Goal: Task Accomplishment & Management: Manage account settings

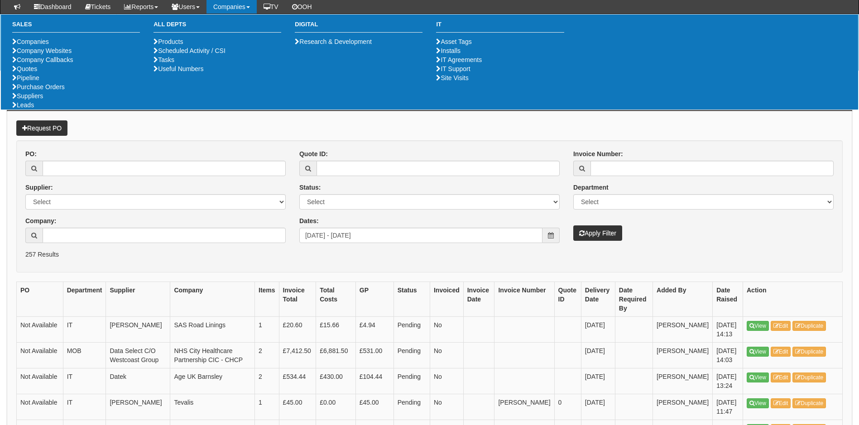
scroll to position [544, 0]
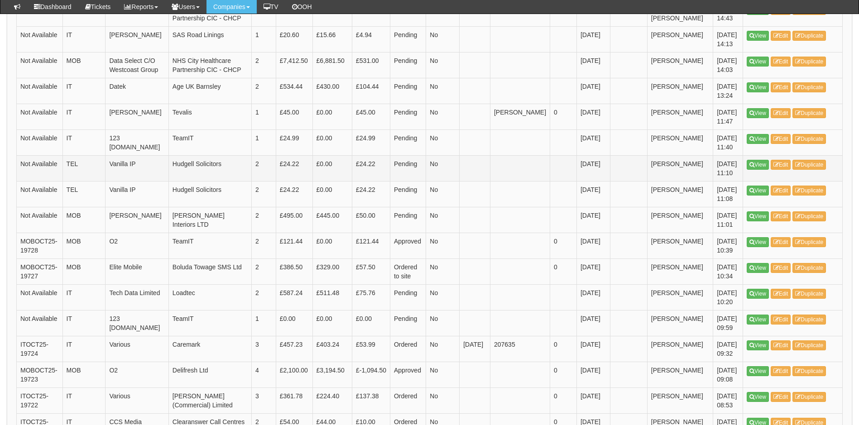
scroll to position [362, 0]
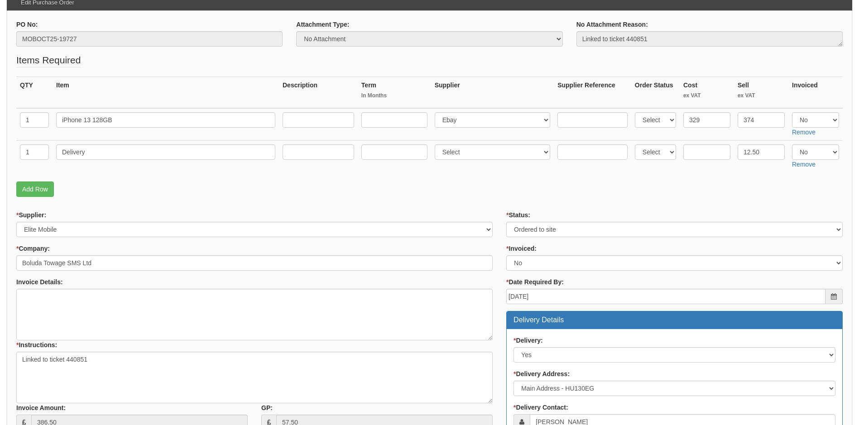
scroll to position [45, 0]
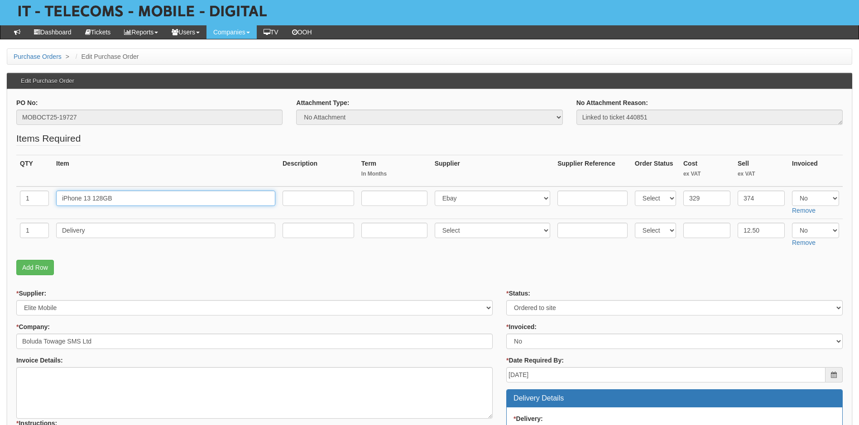
drag, startPoint x: 125, startPoint y: 201, endPoint x: 13, endPoint y: 213, distance: 112.1
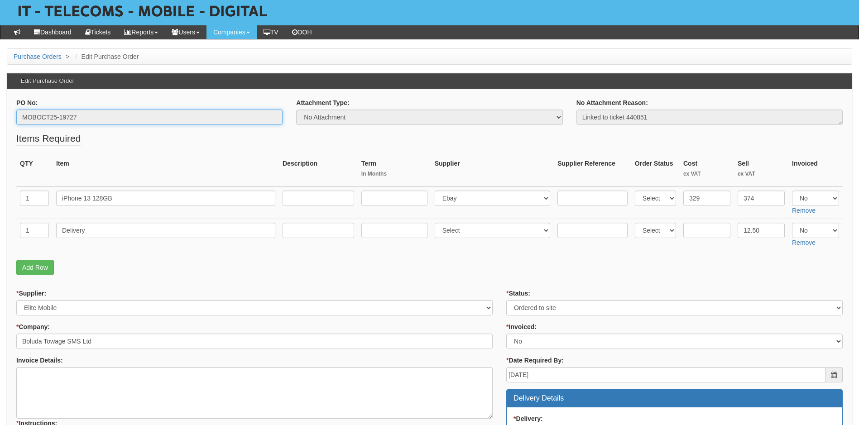
drag, startPoint x: 104, startPoint y: 117, endPoint x: -38, endPoint y: 125, distance: 142.5
click at [0, 125] on html "× Send Email × Add Appointment × Create Ticket × Create Proactive Activity × Ad…" at bounding box center [429, 386] width 859 height 863
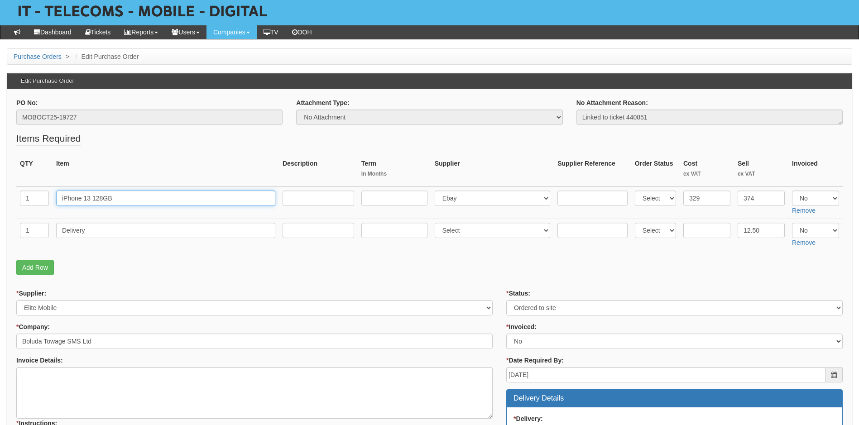
drag, startPoint x: 124, startPoint y: 199, endPoint x: 34, endPoint y: 206, distance: 89.5
click at [34, 206] on tr "1 iPhone 13 128GB Select 123 REG.co.uk 1Password 3 4Gon AA Jones Electric Ltd A…" at bounding box center [429, 203] width 827 height 33
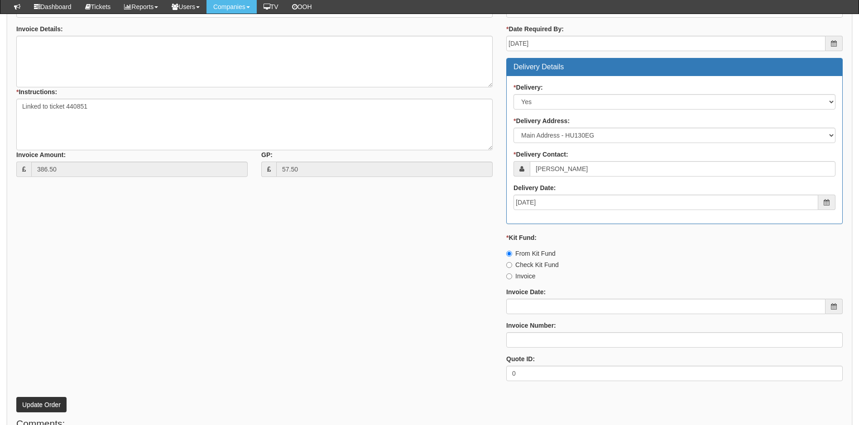
scroll to position [415, 0]
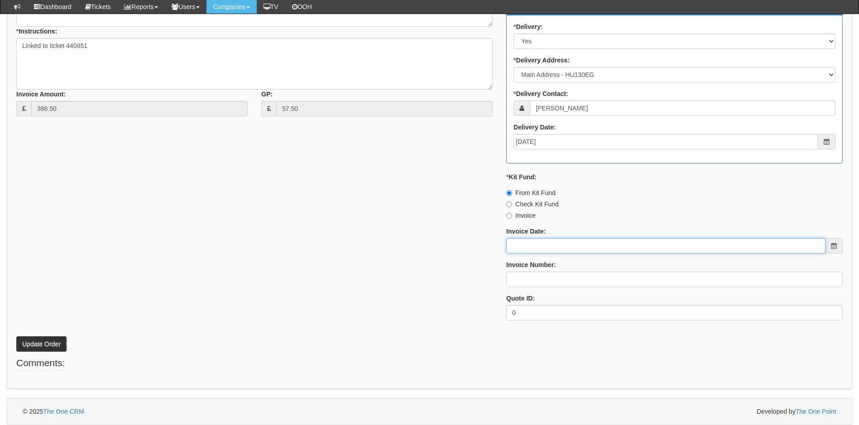
click at [513, 246] on input "Invoice Date:" at bounding box center [665, 245] width 319 height 15
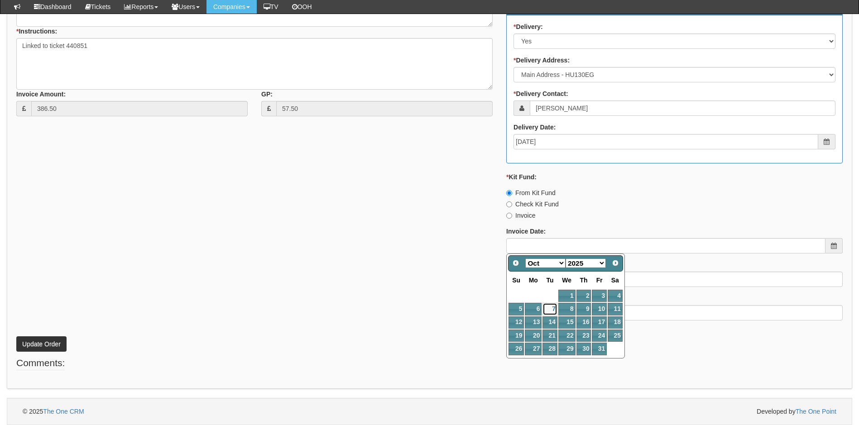
click at [551, 307] on link "7" at bounding box center [550, 309] width 14 height 12
type input "[DATE]"
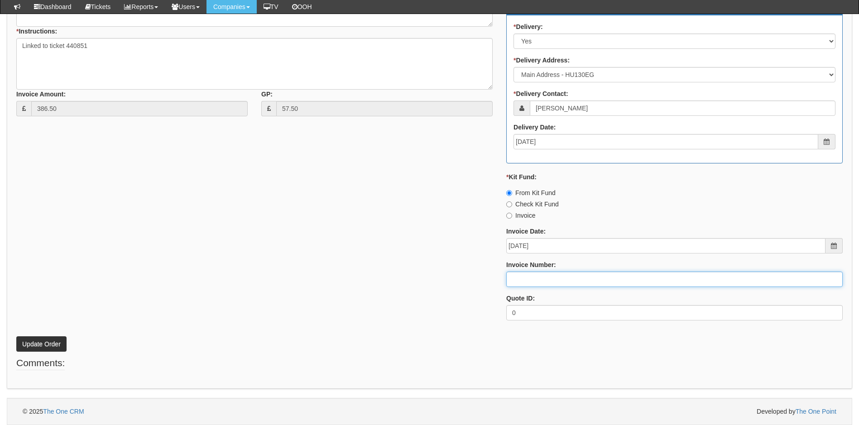
click at [534, 280] on input "Invoice Number:" at bounding box center [674, 279] width 337 height 15
type input "207667"
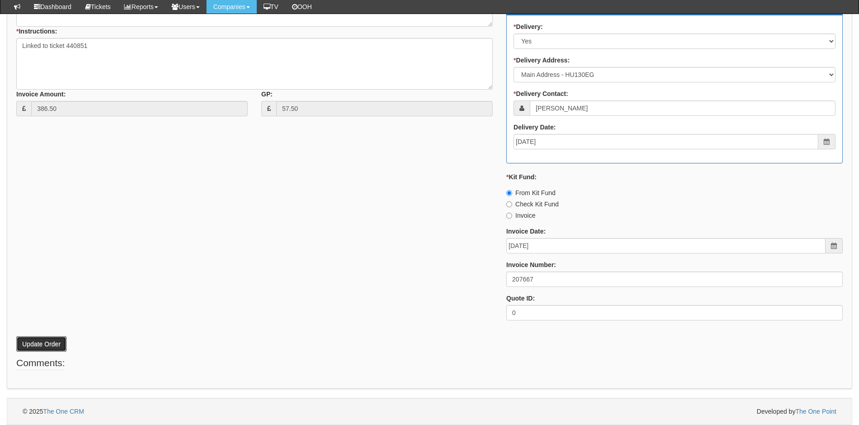
click at [43, 346] on button "Update Order" at bounding box center [41, 344] width 50 height 15
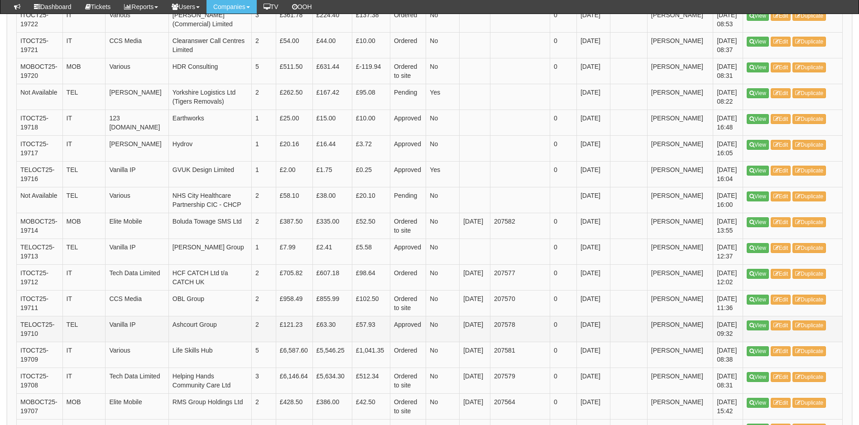
scroll to position [634, 0]
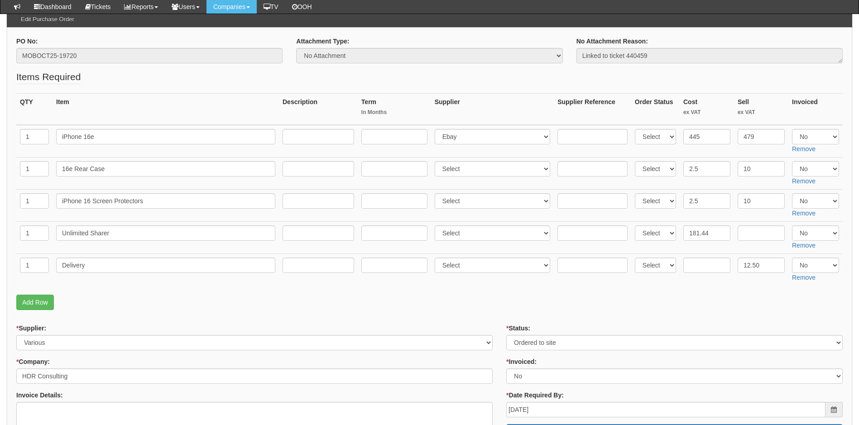
scroll to position [91, 0]
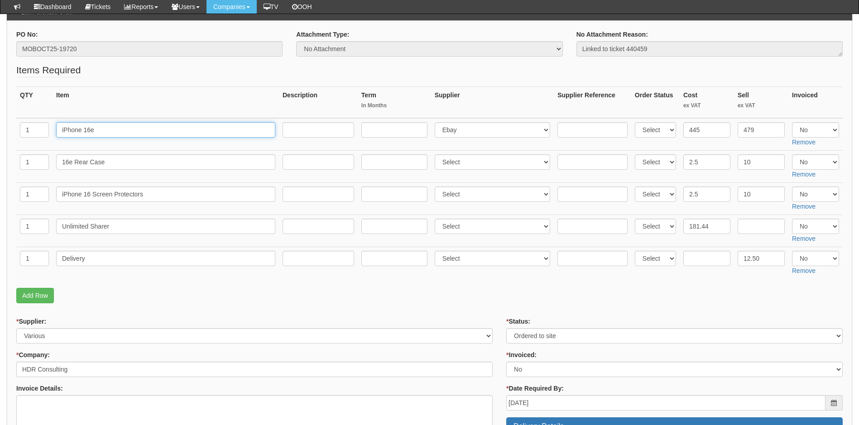
drag, startPoint x: 113, startPoint y: 130, endPoint x: 43, endPoint y: 129, distance: 69.8
click at [43, 129] on tr "1 iPhone 16e Select 123 REG.co.uk 1Password 3 4Gon AA Jones Electric Ltd Abzorb…" at bounding box center [429, 134] width 827 height 33
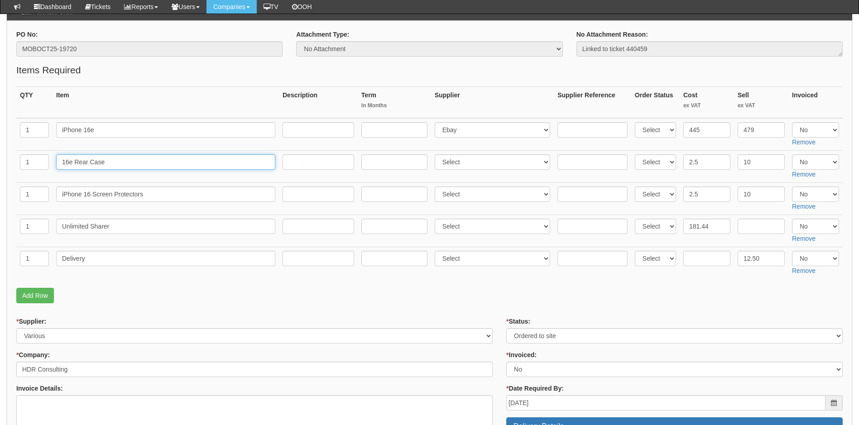
drag, startPoint x: 122, startPoint y: 164, endPoint x: 32, endPoint y: 170, distance: 90.4
click at [32, 170] on tr "1 16e Rear Case Select 123 REG.co.uk 1Password 3 4Gon AA Jones Electric Ltd Abz…" at bounding box center [429, 167] width 827 height 32
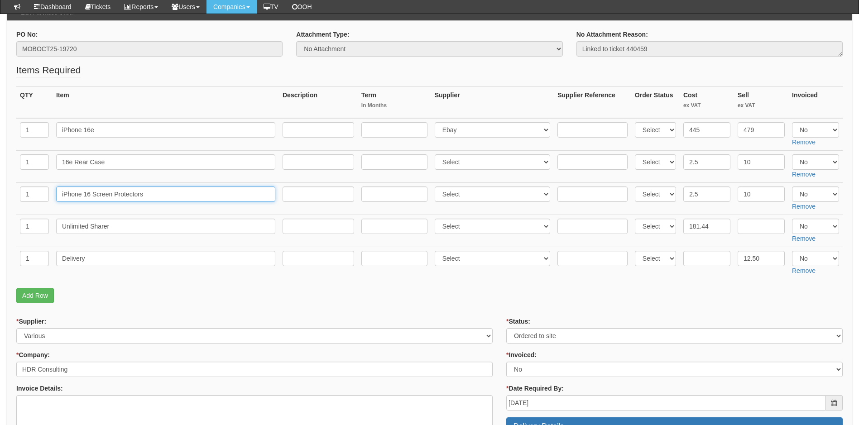
drag, startPoint x: 159, startPoint y: 192, endPoint x: 20, endPoint y: 209, distance: 139.3
click at [20, 209] on tr "1 iPhone 16 Screen Protectors Select 123 REG.co.uk 1Password 3 4Gon AA Jones El…" at bounding box center [429, 199] width 827 height 32
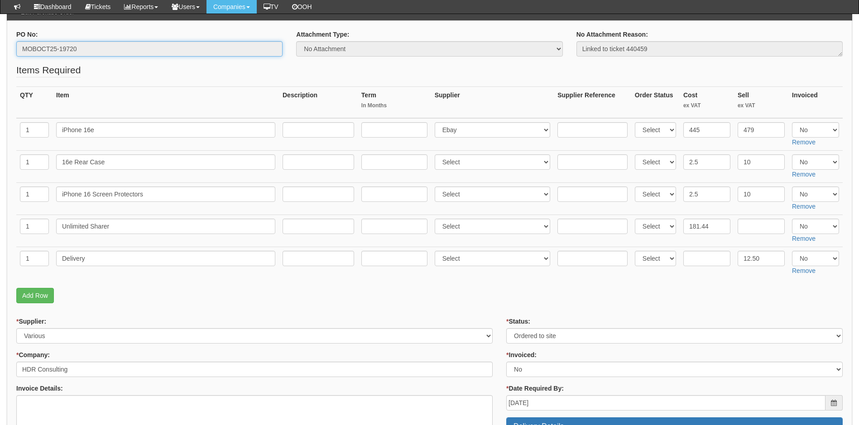
drag, startPoint x: 101, startPoint y: 50, endPoint x: 1, endPoint y: 38, distance: 100.9
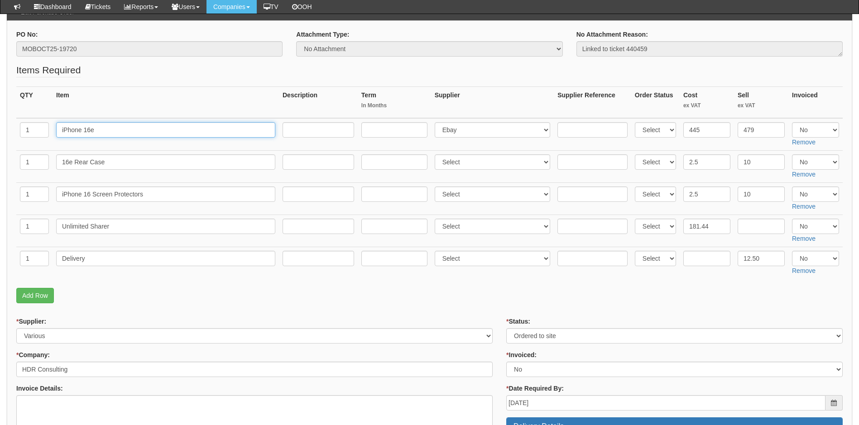
drag, startPoint x: 110, startPoint y: 126, endPoint x: 15, endPoint y: 126, distance: 95.1
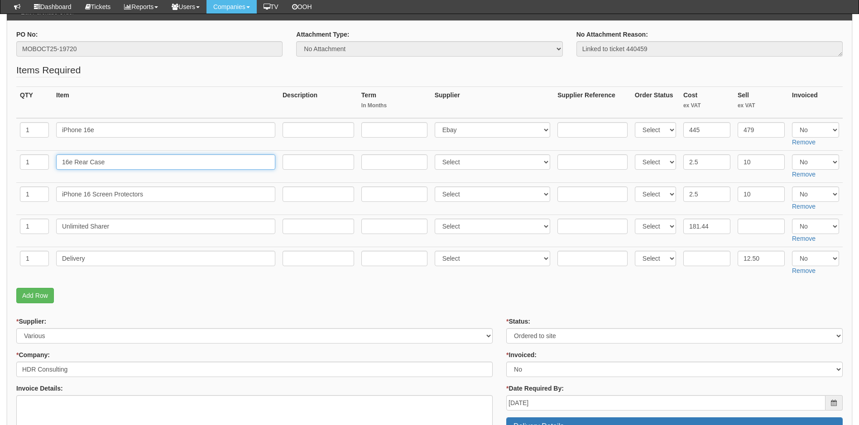
drag, startPoint x: 127, startPoint y: 165, endPoint x: 15, endPoint y: 163, distance: 111.9
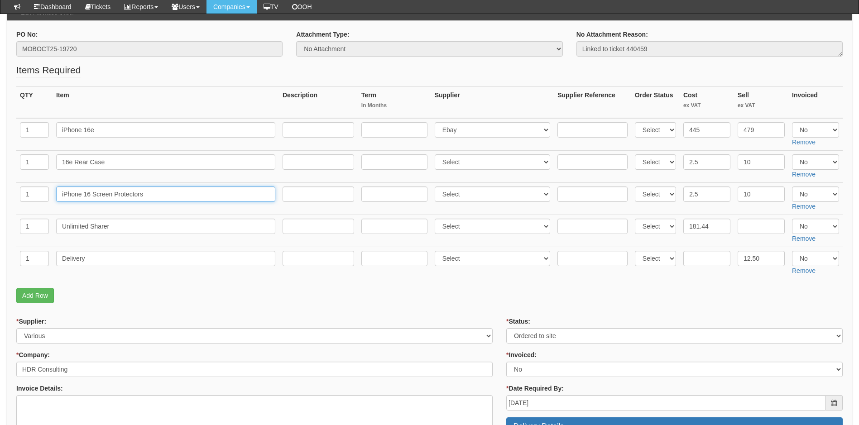
drag, startPoint x: 147, startPoint y: 191, endPoint x: 13, endPoint y: 190, distance: 133.6
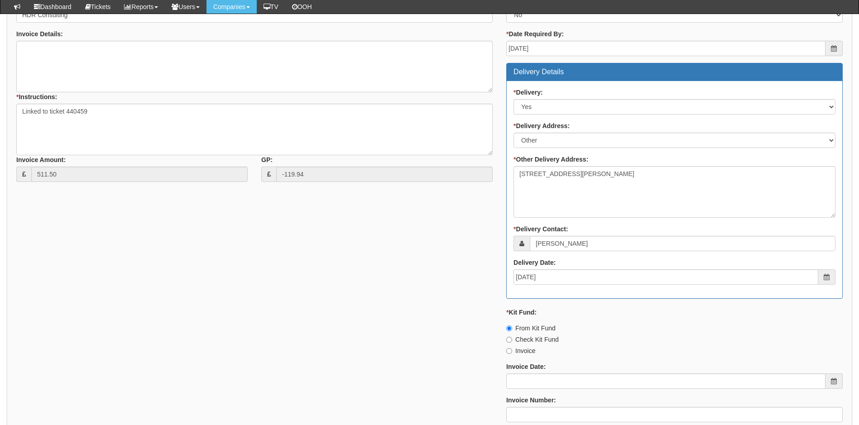
scroll to position [544, 0]
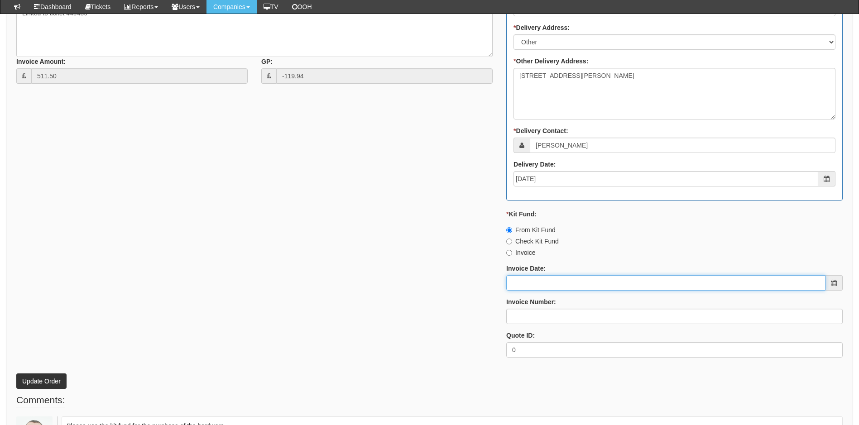
click at [562, 279] on input "Invoice Date:" at bounding box center [665, 282] width 319 height 15
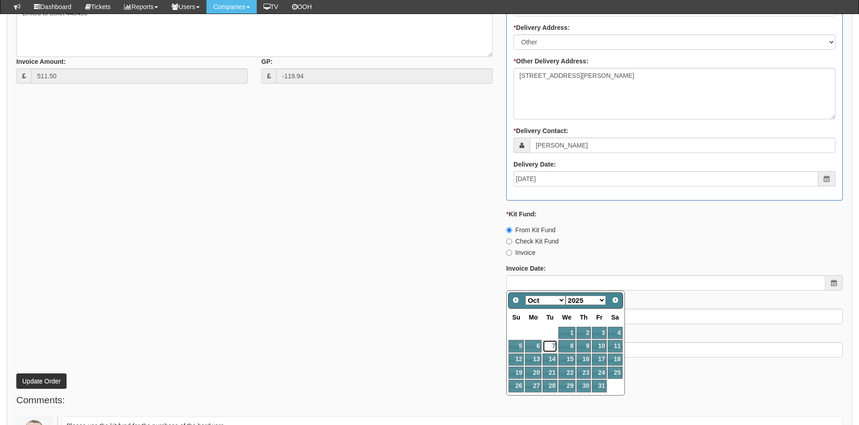
click at [551, 344] on link "7" at bounding box center [550, 346] width 14 height 12
type input "2025-10-07"
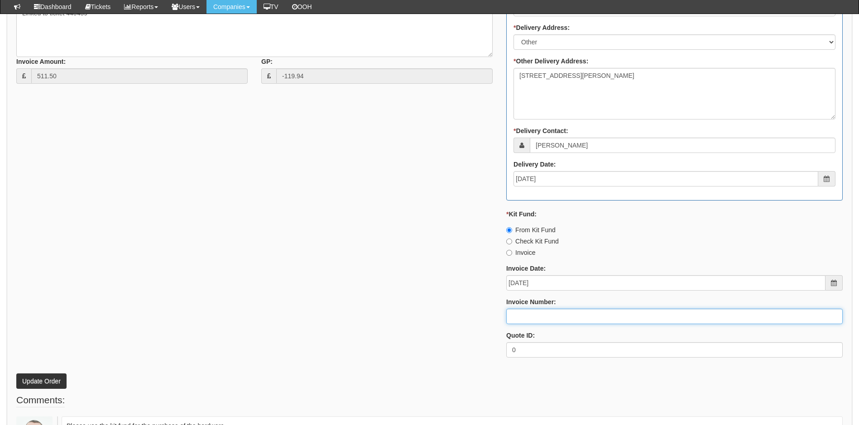
click at [540, 320] on input "Invoice Number:" at bounding box center [674, 316] width 337 height 15
type input "207670"
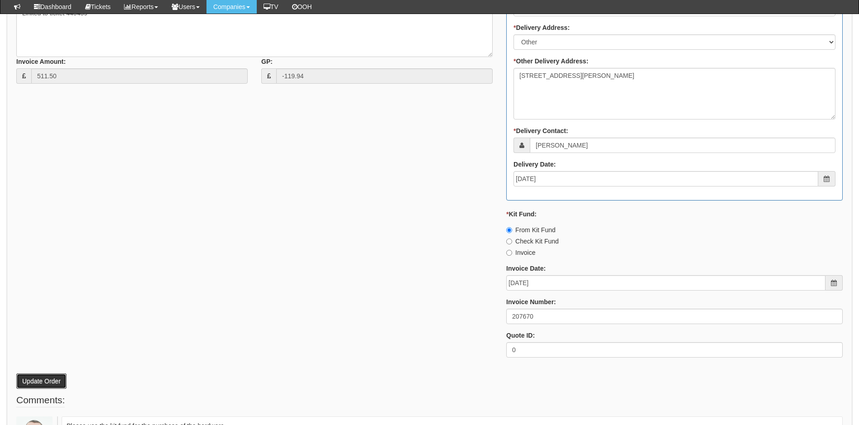
click at [31, 382] on button "Update Order" at bounding box center [41, 381] width 50 height 15
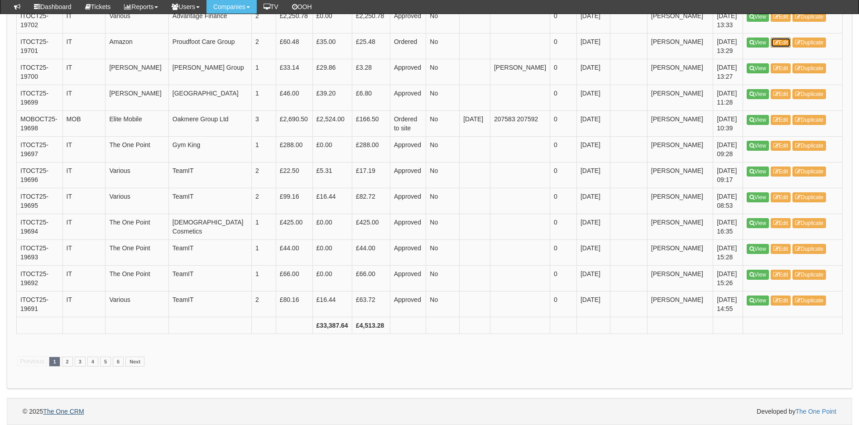
scroll to position [1300, 0]
click at [64, 364] on link "2" at bounding box center [67, 362] width 11 height 10
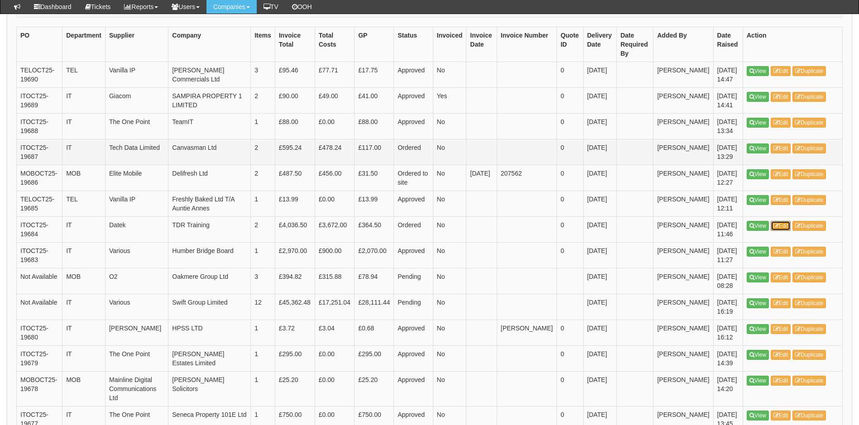
scroll to position [362, 0]
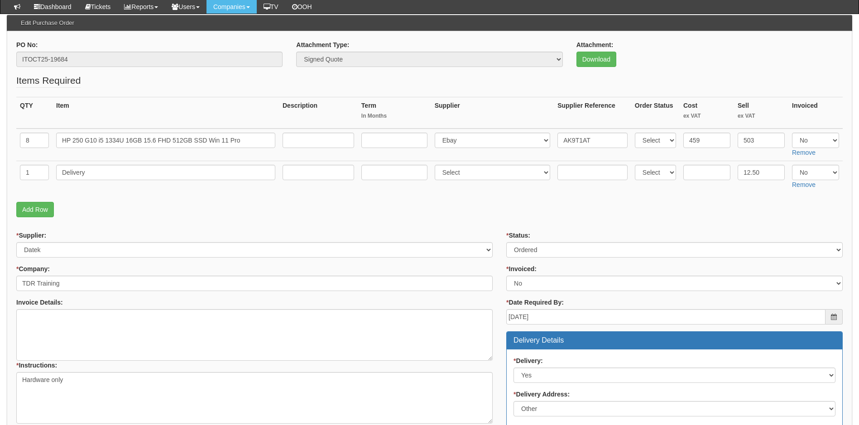
scroll to position [77, 0]
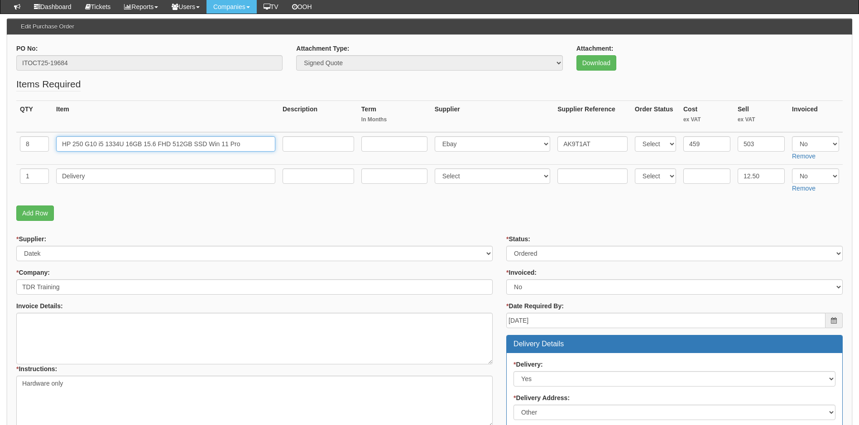
drag, startPoint x: 245, startPoint y: 144, endPoint x: -19, endPoint y: 130, distance: 264.4
click at [0, 130] on html "× Send Email × Add Appointment × Create Ticket × Create Proactive Activity × Ad…" at bounding box center [429, 378] width 859 height 910
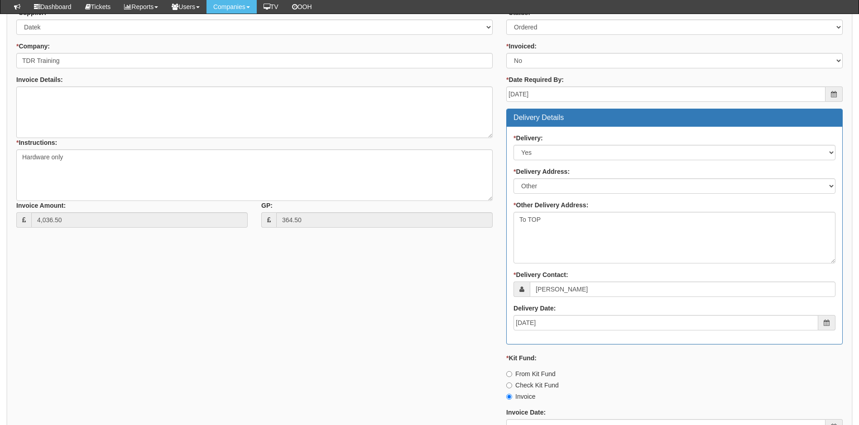
scroll to position [484, 0]
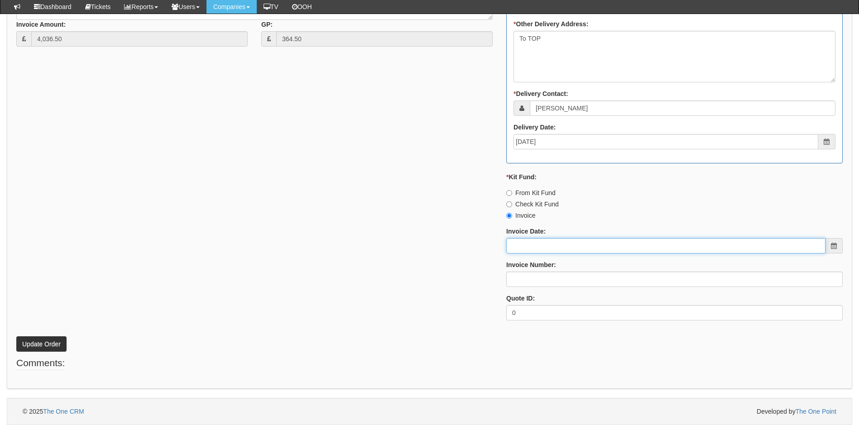
click at [542, 243] on input "Invoice Date:" at bounding box center [665, 245] width 319 height 15
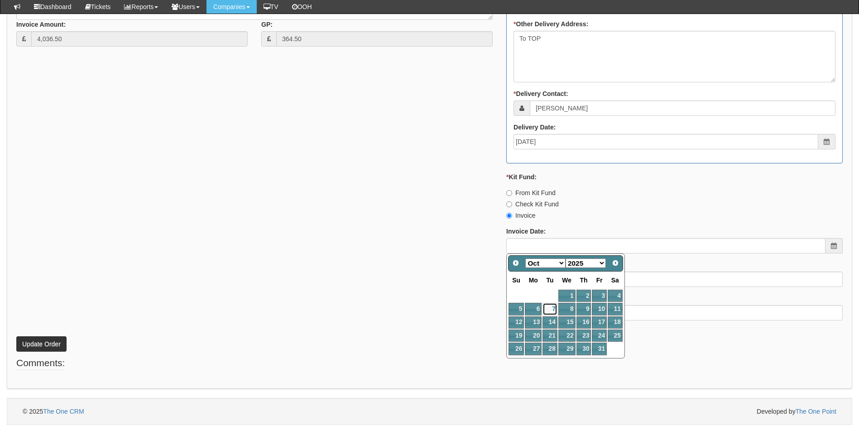
click at [550, 307] on link "7" at bounding box center [550, 309] width 14 height 12
type input "[DATE]"
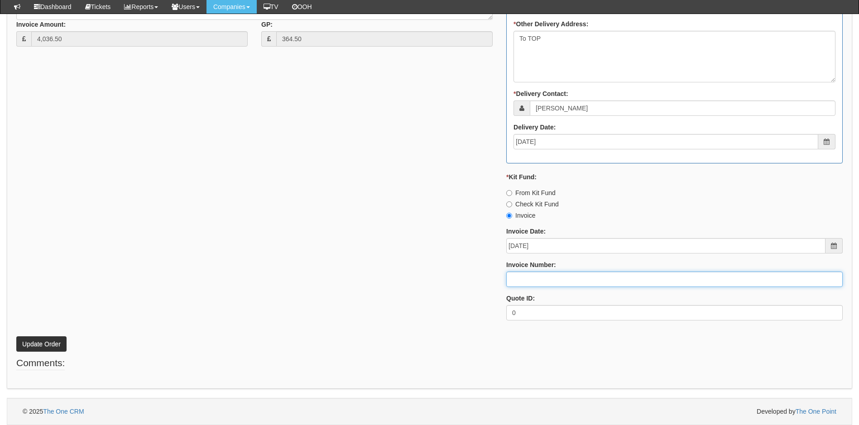
click at [545, 282] on input "Invoice Number:" at bounding box center [674, 279] width 337 height 15
type input "207675"
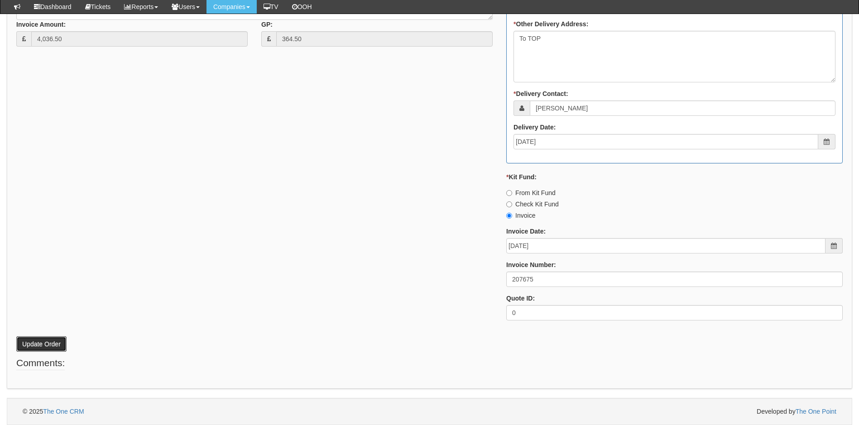
click at [46, 344] on button "Update Order" at bounding box center [41, 344] width 50 height 15
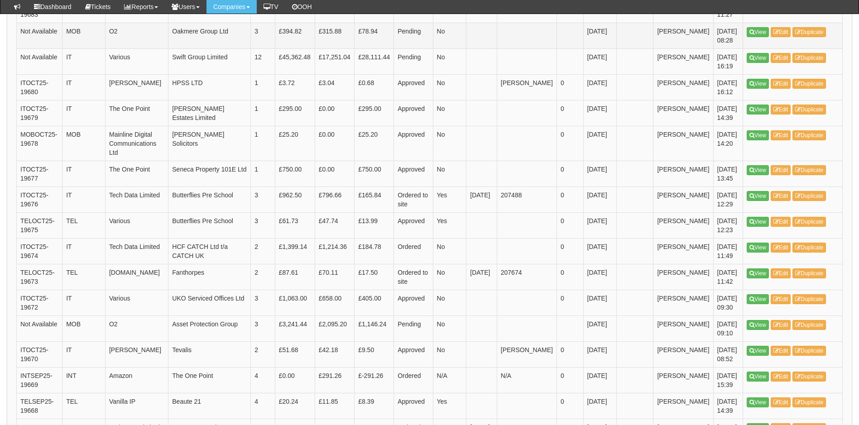
scroll to position [517, 0]
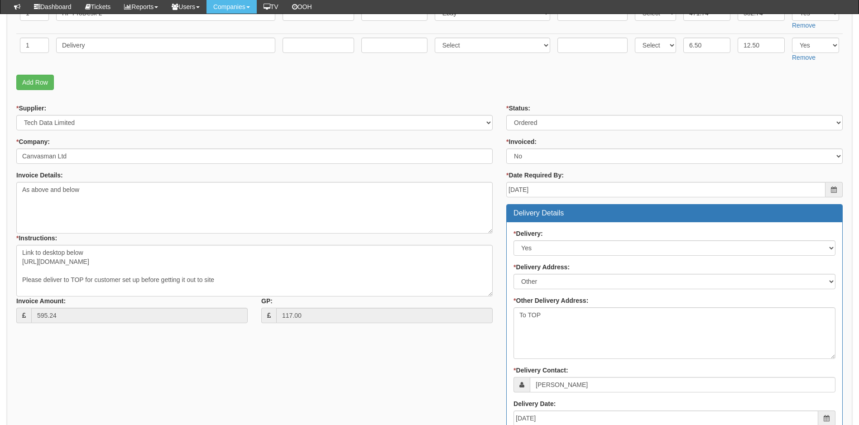
scroll to position [72, 0]
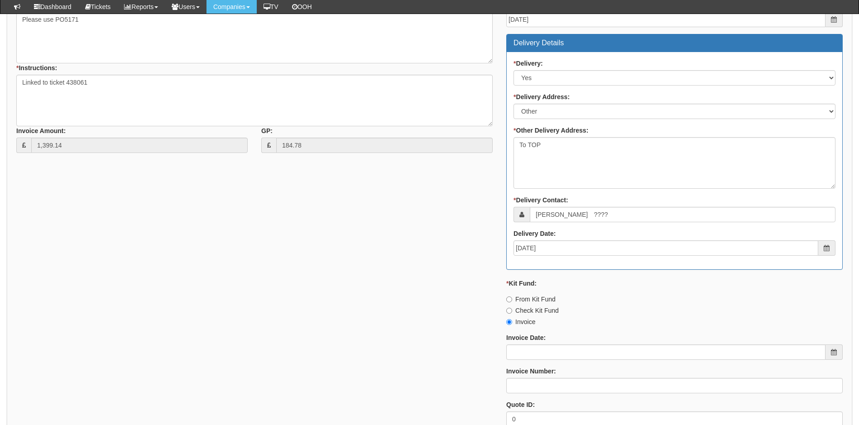
scroll to position [253, 0]
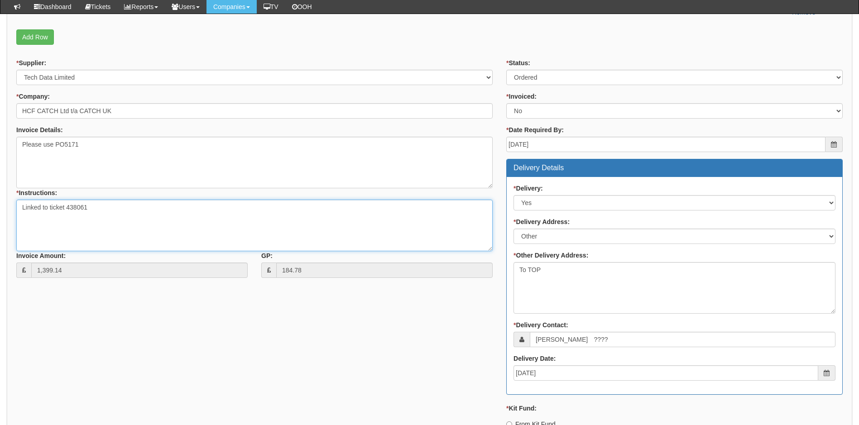
drag, startPoint x: 101, startPoint y: 209, endPoint x: 68, endPoint y: 206, distance: 33.2
click at [68, 206] on textarea "Linked to ticket 438061" at bounding box center [254, 226] width 477 height 52
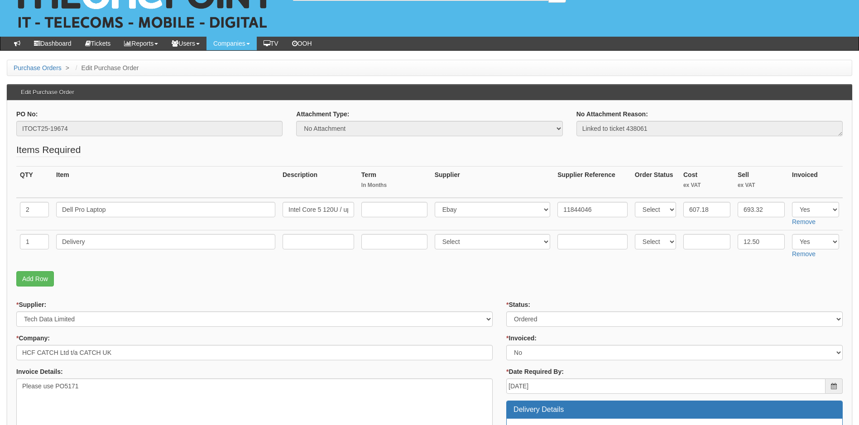
scroll to position [26, 0]
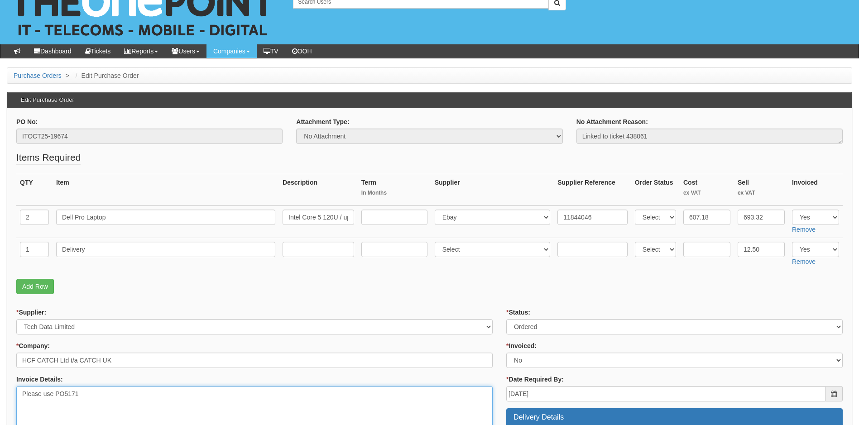
drag, startPoint x: 57, startPoint y: 397, endPoint x: 77, endPoint y: 396, distance: 20.4
click at [77, 396] on textarea "Please use PO5171" at bounding box center [254, 412] width 477 height 52
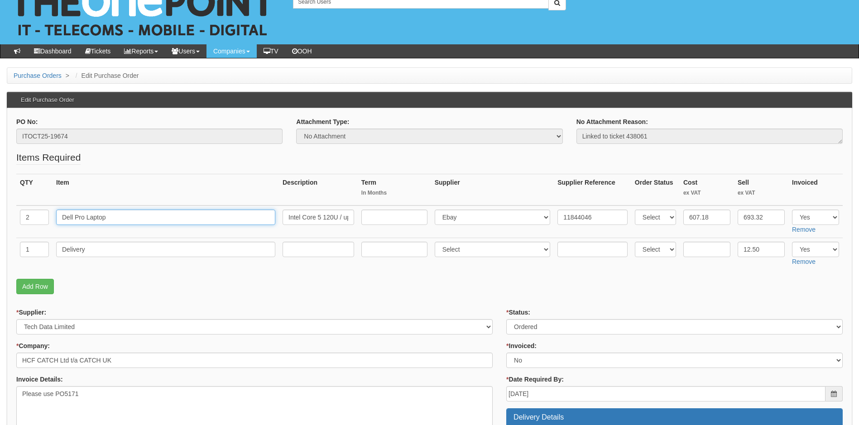
drag, startPoint x: 125, startPoint y: 214, endPoint x: 21, endPoint y: 228, distance: 105.1
click at [21, 228] on tr "2 Dell Pro Laptop Intel Core 5 120U / up to 5 GHz Win 11 Pro Intel Graphics 16 …" at bounding box center [429, 222] width 827 height 33
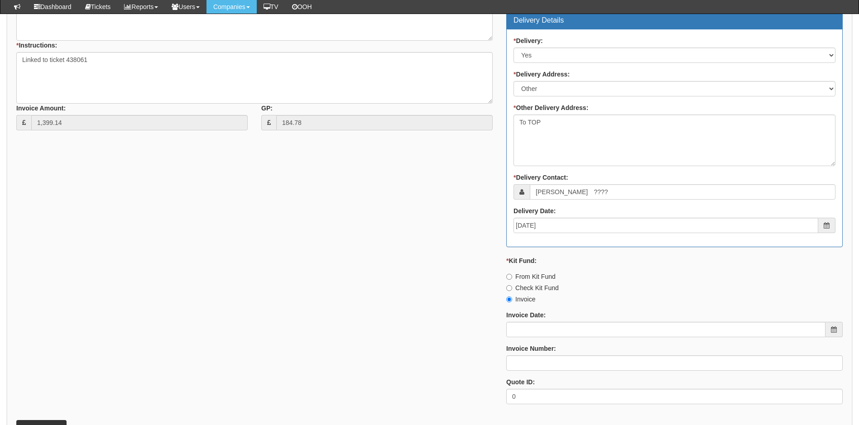
scroll to position [434, 0]
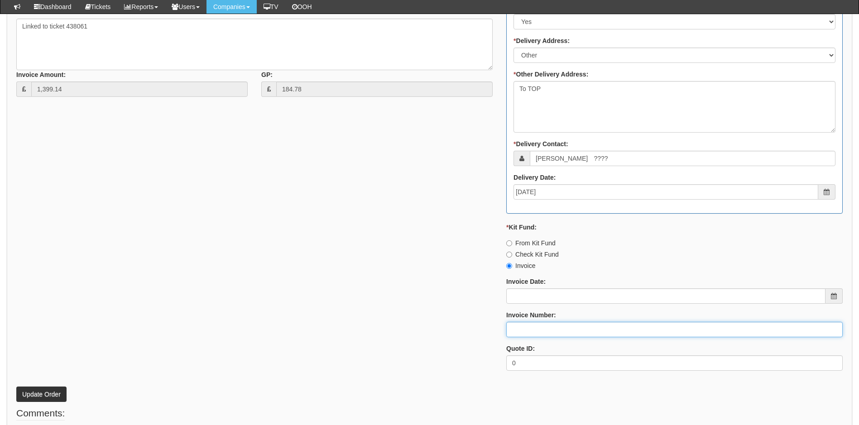
click at [549, 327] on input "Invoice Number:" at bounding box center [674, 329] width 337 height 15
type input "207676"
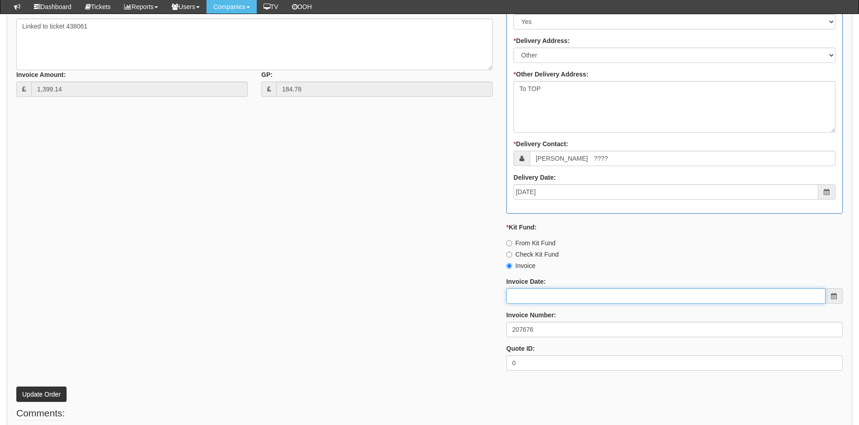
click at [540, 293] on input "Invoice Date:" at bounding box center [665, 296] width 319 height 15
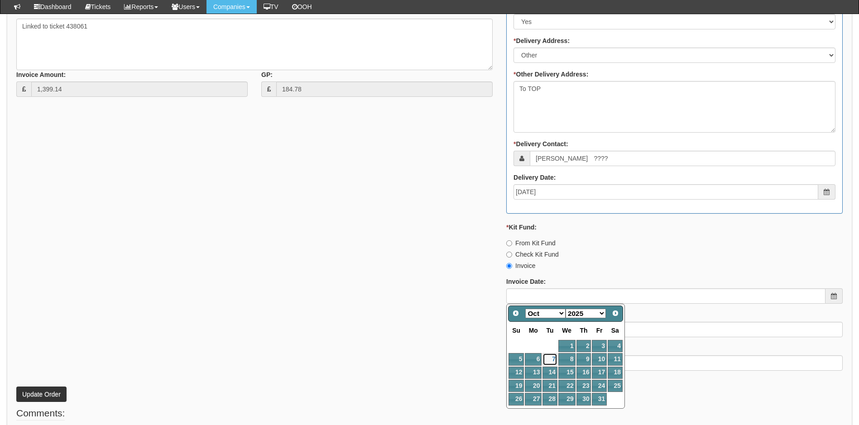
click at [553, 359] on link "7" at bounding box center [550, 359] width 14 height 12
type input "[DATE]"
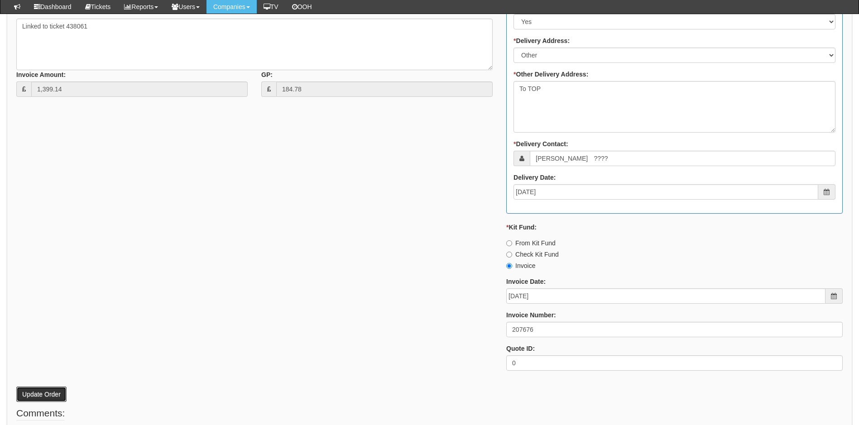
click at [48, 395] on button "Update Order" at bounding box center [41, 394] width 50 height 15
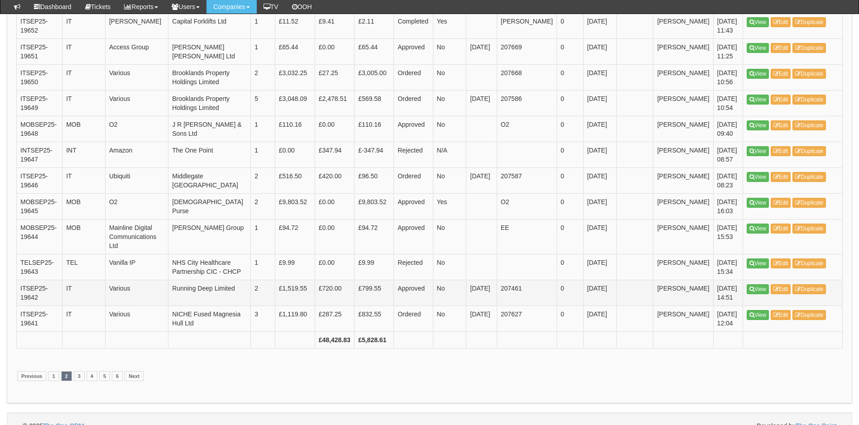
scroll to position [1306, 0]
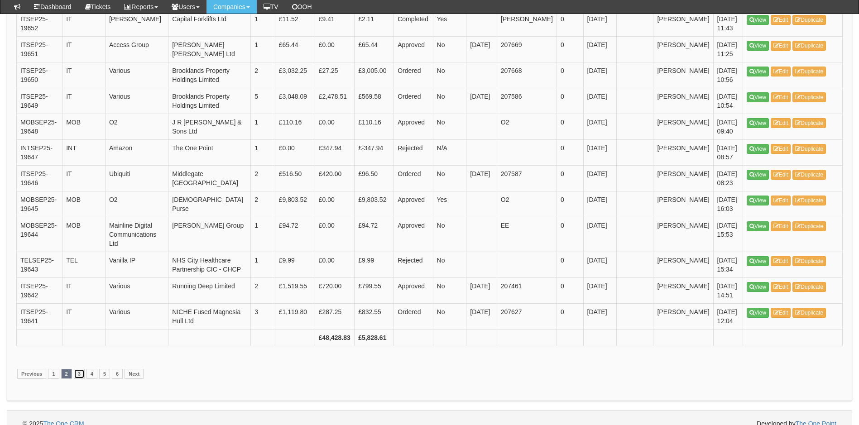
click at [79, 379] on link "3" at bounding box center [79, 374] width 11 height 10
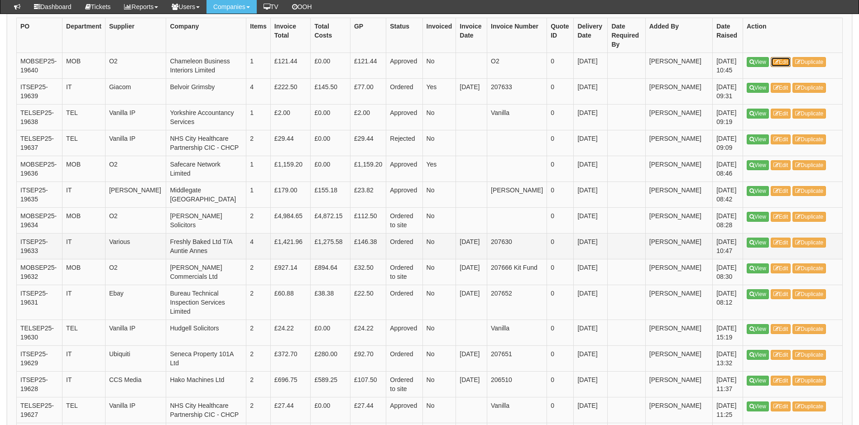
scroll to position [272, 0]
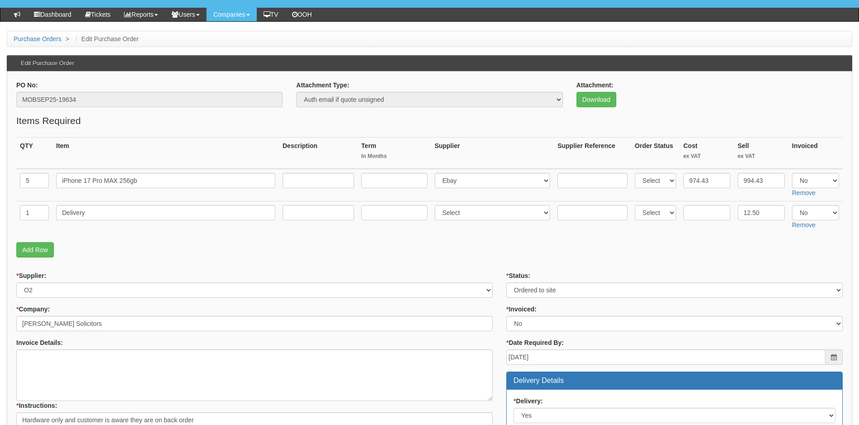
scroll to position [45, 0]
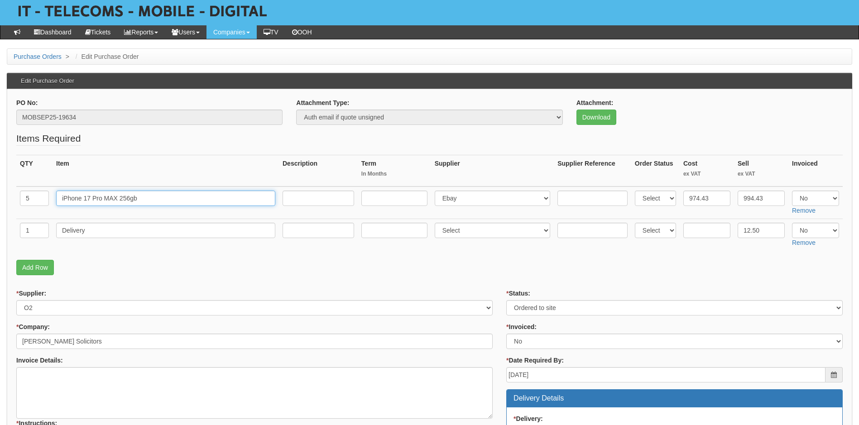
drag, startPoint x: 157, startPoint y: 193, endPoint x: 30, endPoint y: 196, distance: 126.4
click at [30, 196] on tr "5 iPhone 17 Pro MAX 256gb Select 123 REG.co.uk 1Password 3 4Gon AA Jones Electr…" at bounding box center [429, 203] width 827 height 33
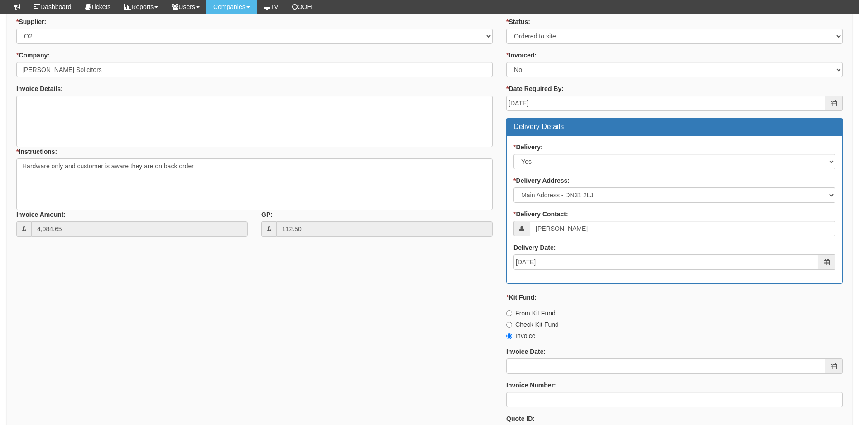
scroll to position [362, 0]
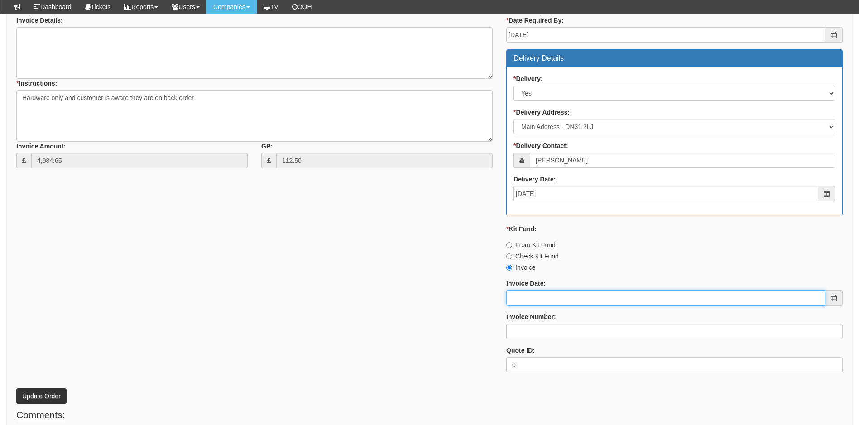
click at [562, 291] on input "Invoice Date:" at bounding box center [665, 297] width 319 height 15
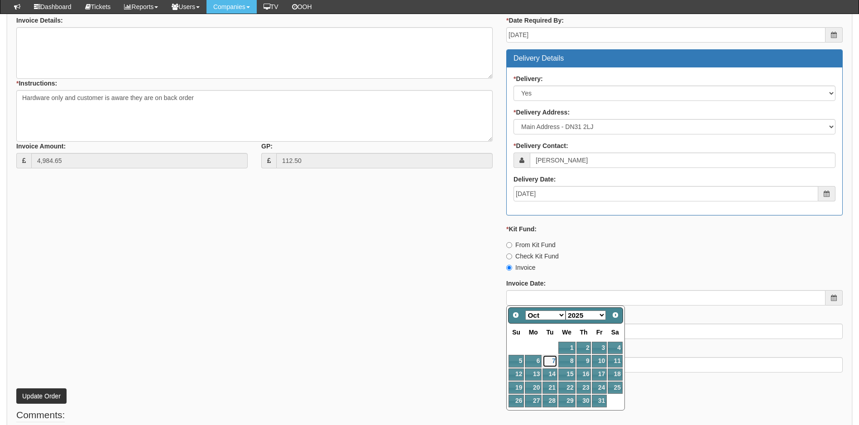
click at [550, 361] on link "7" at bounding box center [550, 361] width 14 height 12
type input "[DATE]"
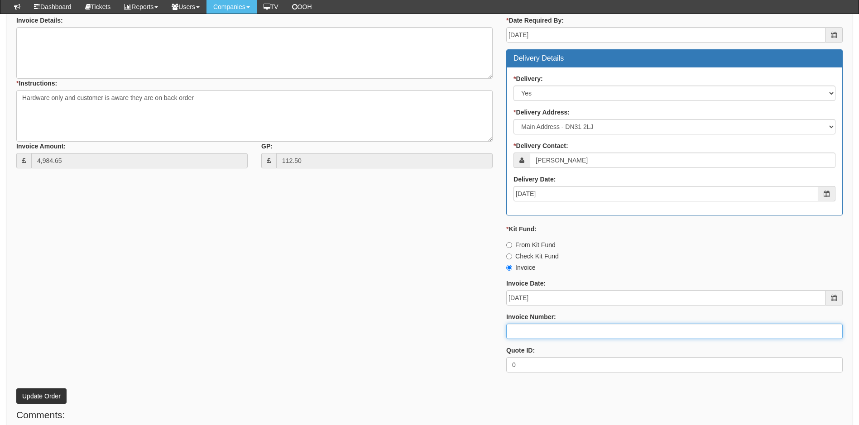
click at [539, 328] on input "Invoice Number:" at bounding box center [674, 331] width 337 height 15
type input "207677"
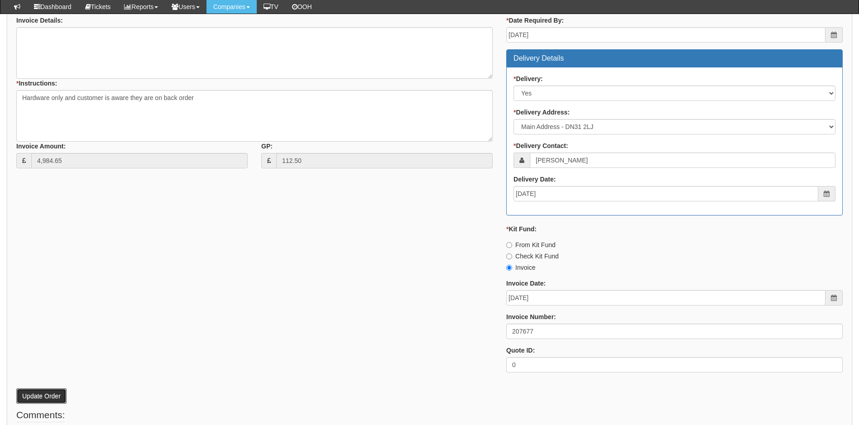
click at [52, 395] on button "Update Order" at bounding box center [41, 396] width 50 height 15
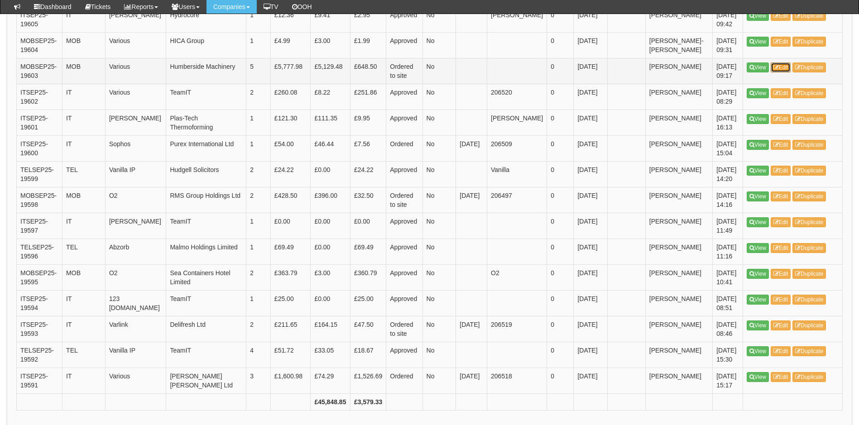
scroll to position [1268, 0]
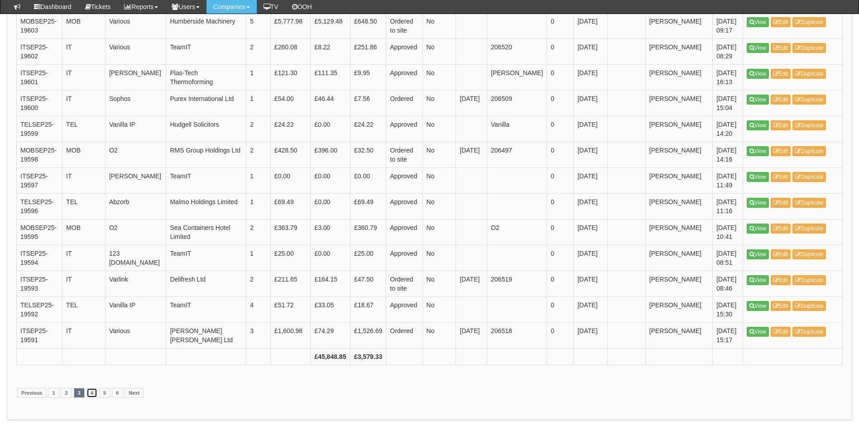
click at [92, 388] on link "4" at bounding box center [92, 393] width 11 height 10
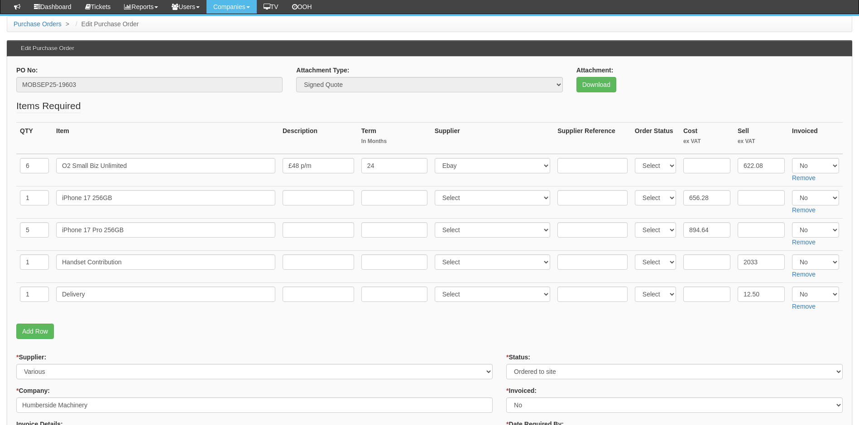
scroll to position [181, 0]
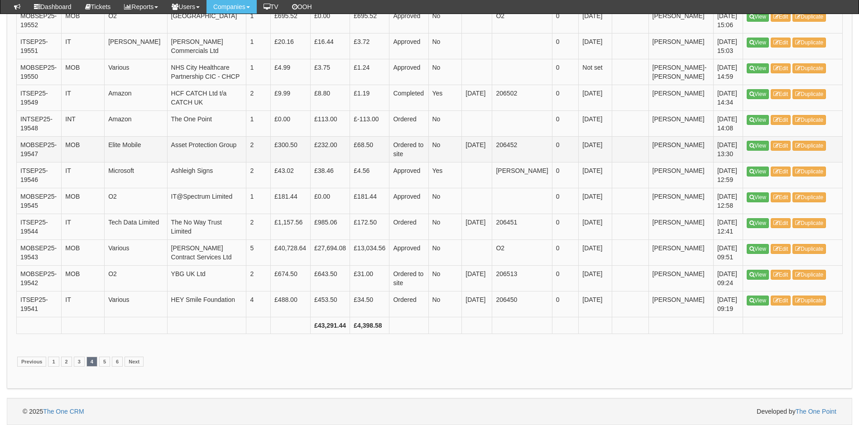
scroll to position [1721, 0]
click at [101, 367] on link "5" at bounding box center [104, 362] width 11 height 10
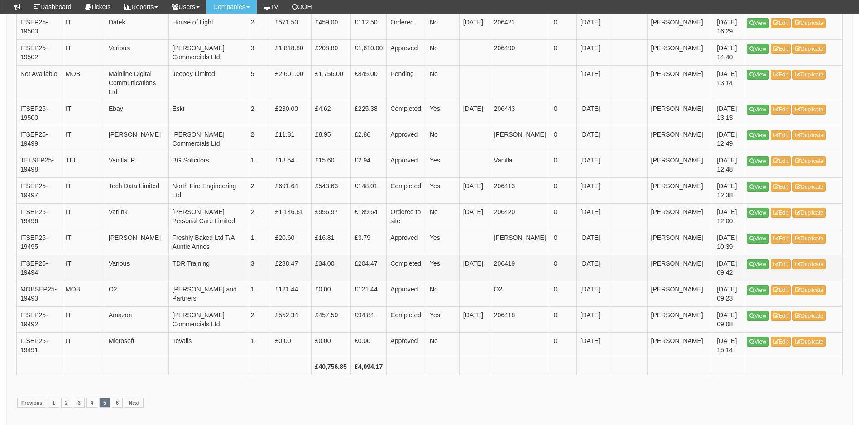
scroll to position [1268, 0]
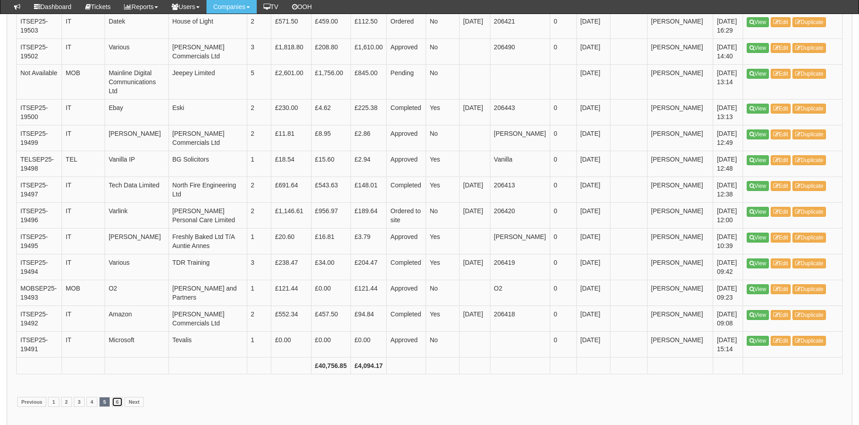
click at [119, 397] on link "6" at bounding box center [117, 402] width 11 height 10
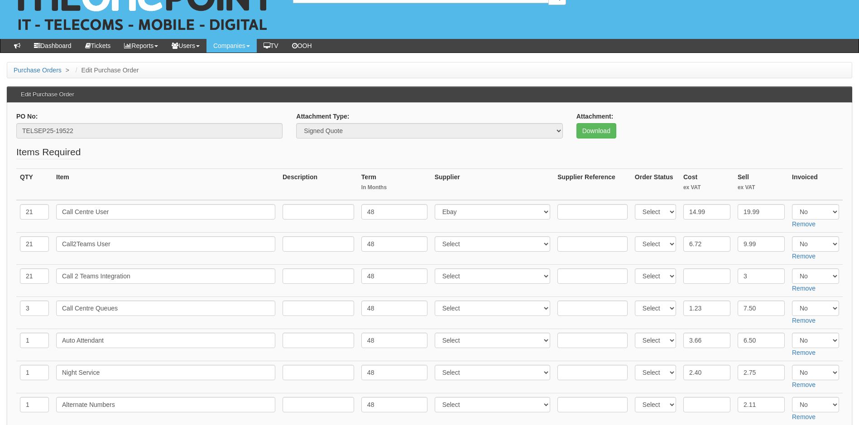
scroll to position [136, 0]
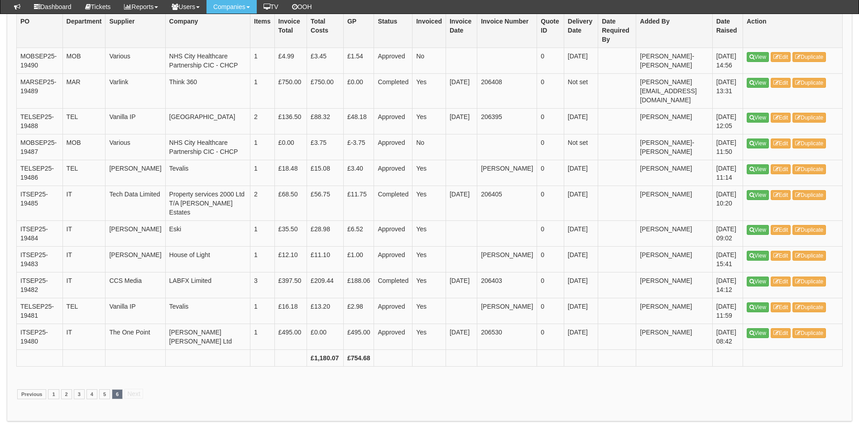
scroll to position [293, 0]
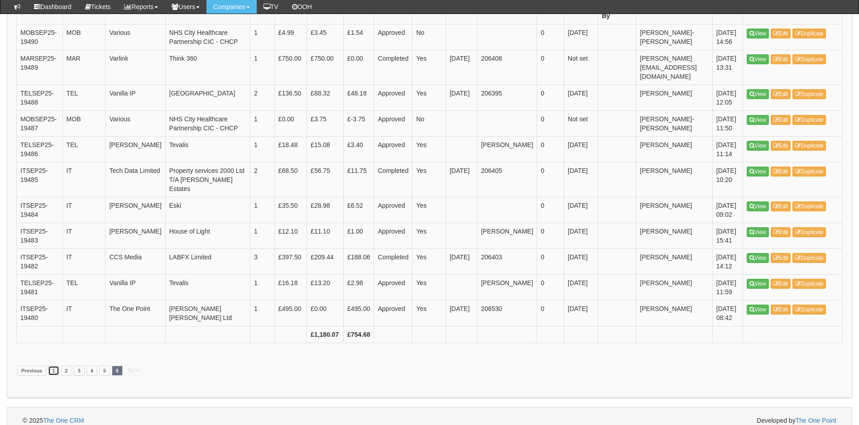
click at [55, 366] on link "1" at bounding box center [53, 371] width 11 height 10
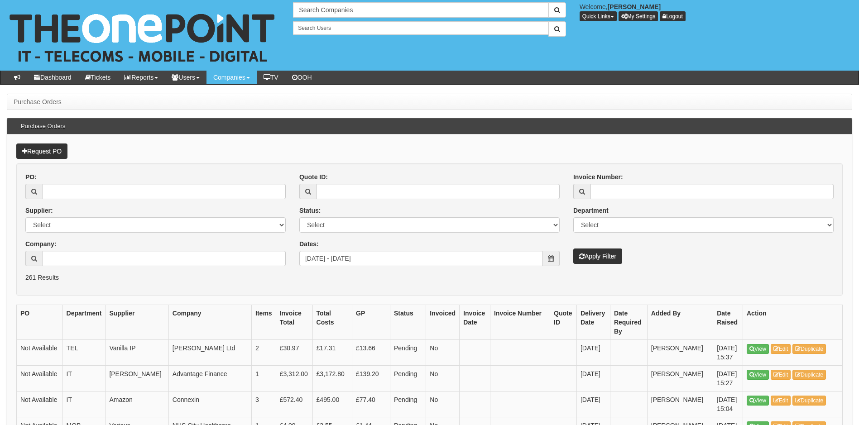
click at [680, 258] on div "Invoice Number: Department Select Mobiles IT Telecoms Marketing Digital Interna…" at bounding box center [704, 219] width 274 height 92
